Goal: Transaction & Acquisition: Register for event/course

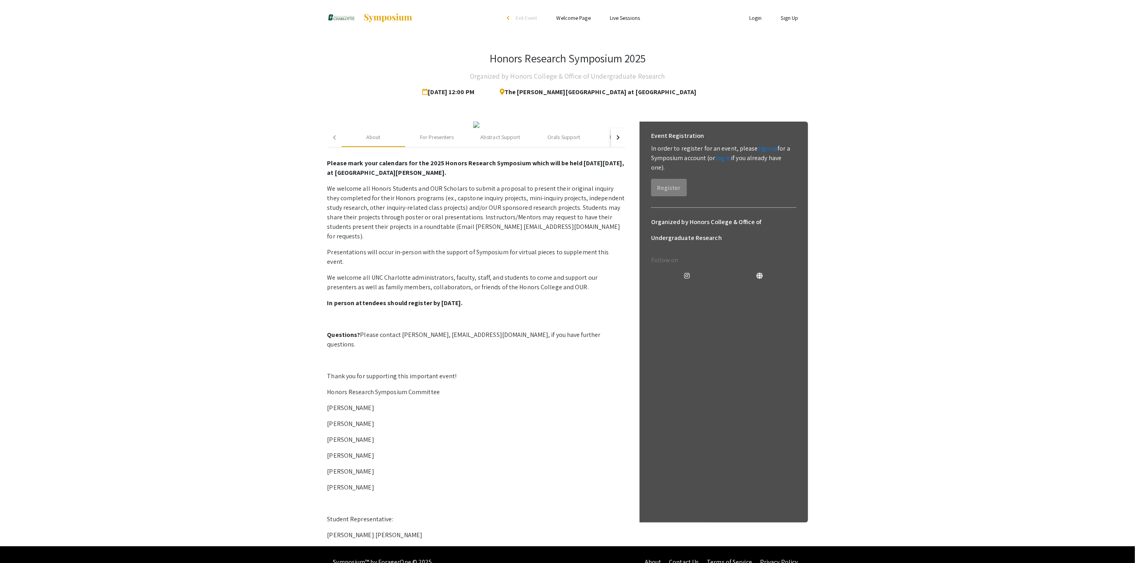
click at [527, 16] on link "Login" at bounding box center [755, 17] width 13 height 7
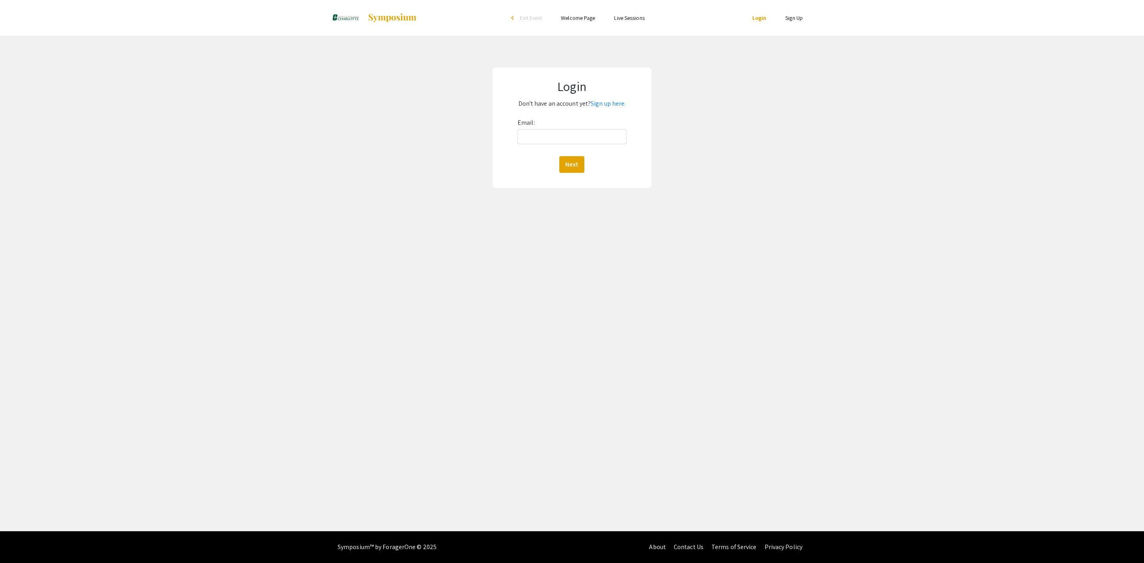
click at [527, 147] on div "Email: Next" at bounding box center [572, 144] width 109 height 56
click at [527, 126] on div "Email: Next" at bounding box center [572, 144] width 109 height 56
click at [527, 132] on input "Email:" at bounding box center [572, 136] width 109 height 15
type input "[EMAIL_ADDRESS][DOMAIN_NAME]"
click at [527, 163] on button "Next" at bounding box center [571, 164] width 25 height 17
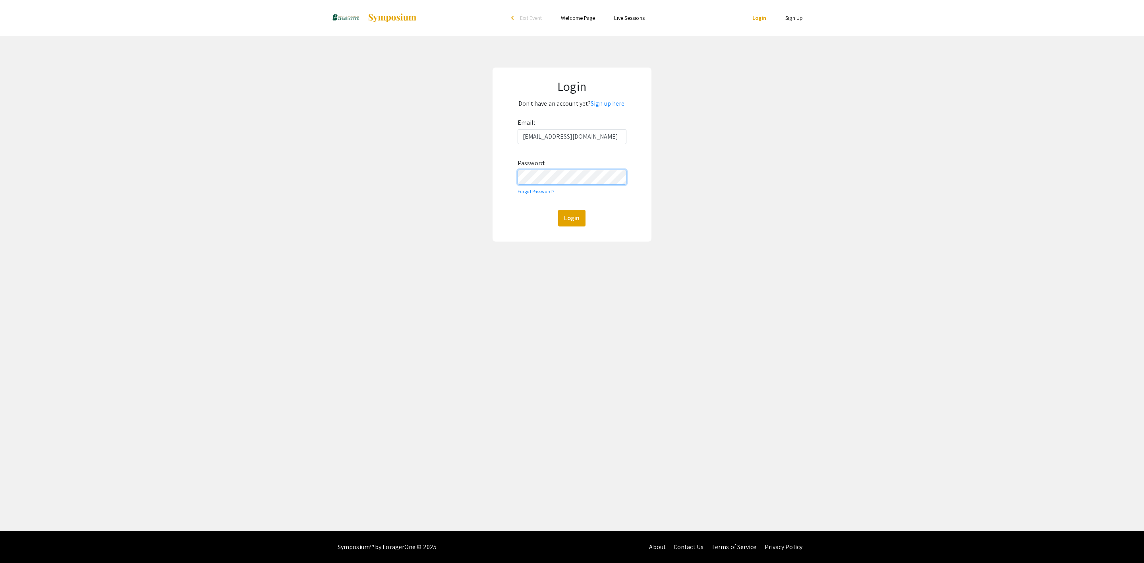
click at [527, 210] on button "Login" at bounding box center [571, 218] width 27 height 17
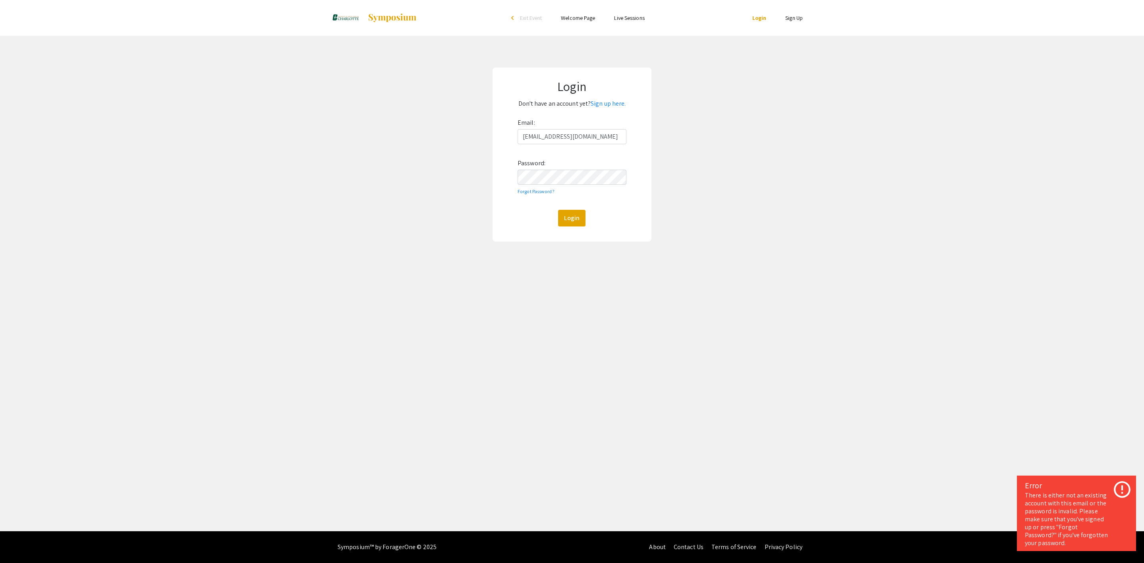
click at [527, 240] on div "Skip navigation arrow_back_ios Exit Event Welcome Page Live Sessions Login Sign…" at bounding box center [572, 265] width 1144 height 531
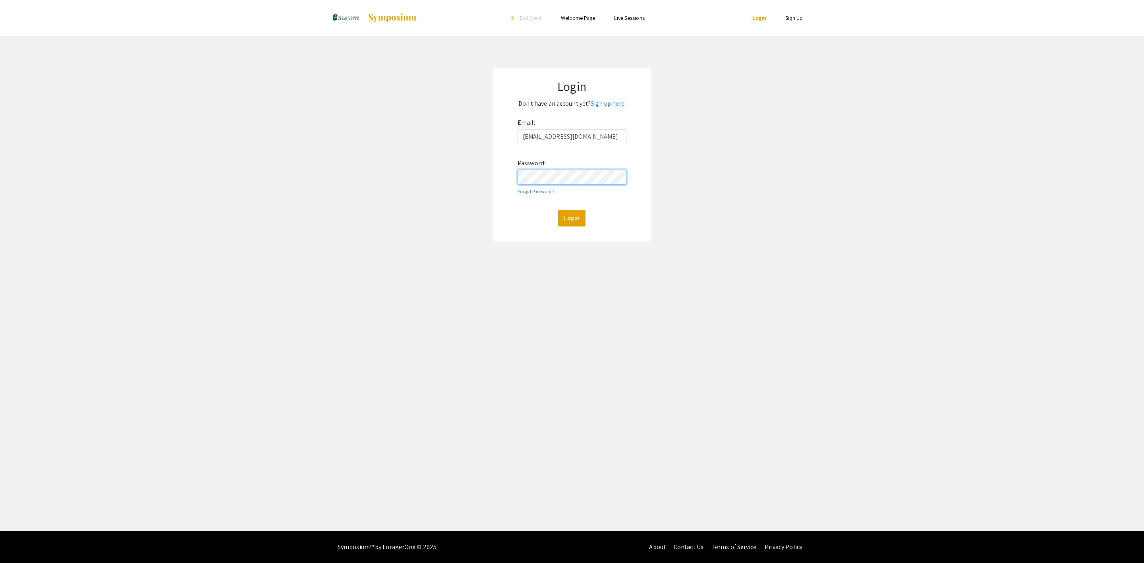
click at [466, 188] on div "Login Don't have an account yet? Sign up here. Email: [EMAIL_ADDRESS][DOMAIN_NA…" at bounding box center [572, 155] width 1156 height 238
click at [527, 210] on button "Login" at bounding box center [571, 218] width 27 height 17
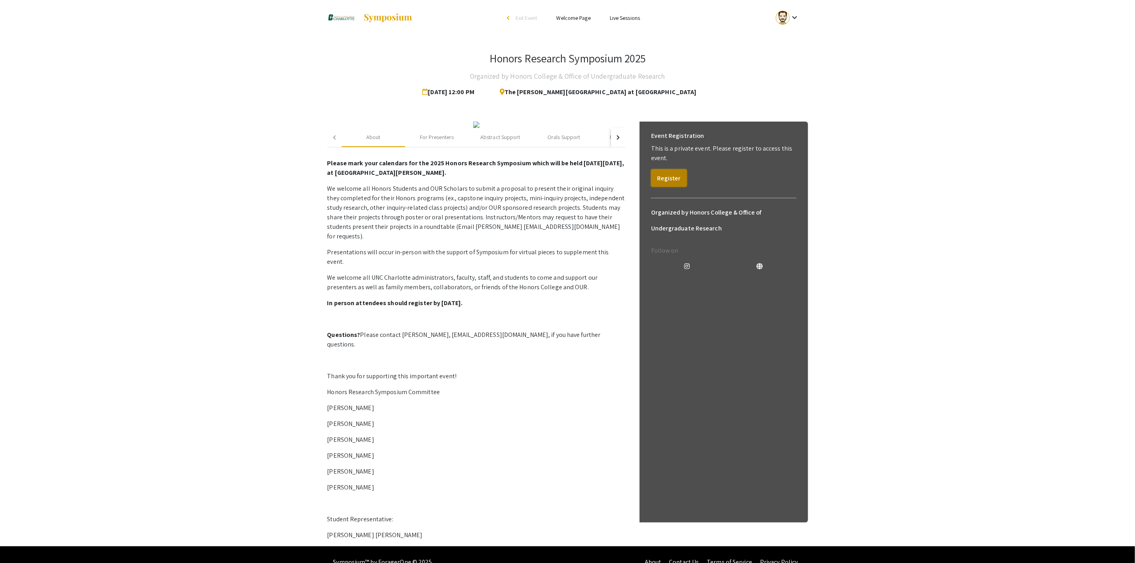
click at [527, 176] on button "Register" at bounding box center [669, 177] width 36 height 17
